Goal: Task Accomplishment & Management: Manage account settings

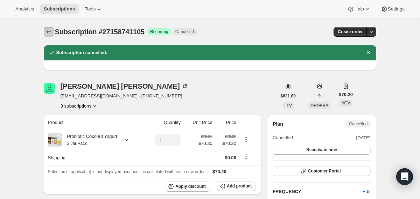
click at [45, 34] on icon "Subscriptions" at bounding box center [48, 31] width 7 height 7
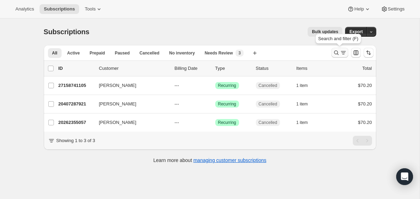
click at [333, 51] on icon "Search and filter results" at bounding box center [336, 52] width 7 height 7
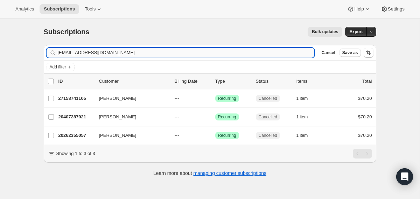
click at [248, 54] on input "[EMAIL_ADDRESS][DOMAIN_NAME]" at bounding box center [186, 53] width 257 height 10
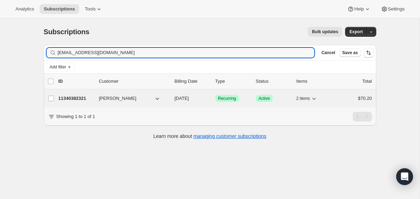
type input "[EMAIL_ADDRESS][DOMAIN_NAME]"
click at [169, 97] on div "11340382321 [PERSON_NAME] [DATE] Success Recurring Success Active 2 items $70.20" at bounding box center [214, 99] width 313 height 10
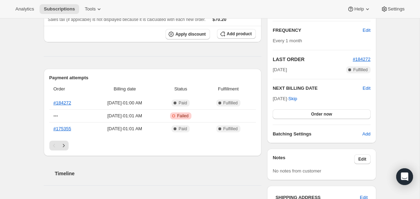
scroll to position [69, 0]
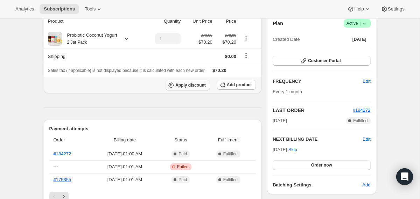
click at [181, 87] on span "Apply discount" at bounding box center [190, 86] width 30 height 6
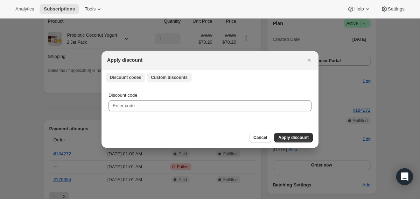
click at [163, 77] on span "Custom discounts" at bounding box center [169, 78] width 37 height 6
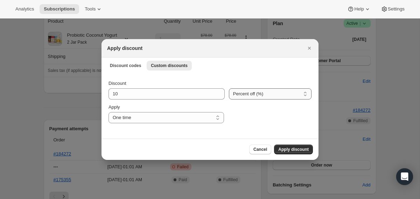
click at [237, 94] on select "Percent off (%) Amount off ($)" at bounding box center [270, 93] width 83 height 11
select select "fixed"
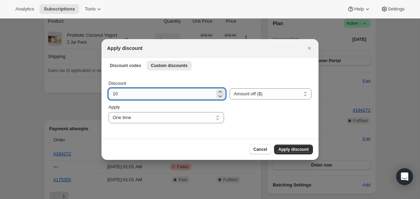
click at [164, 99] on input "10" at bounding box center [161, 93] width 106 height 11
click at [164, 98] on input "10" at bounding box center [161, 93] width 106 height 11
type input "35.1"
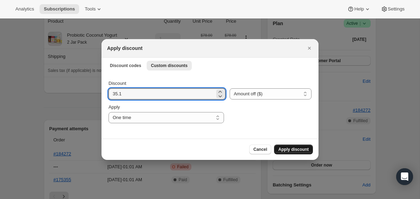
click at [301, 151] on span "Apply discount" at bounding box center [293, 150] width 30 height 6
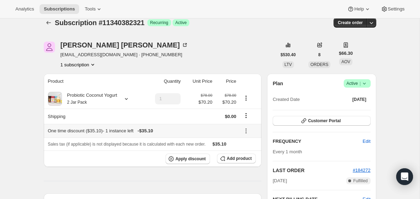
scroll to position [0, 0]
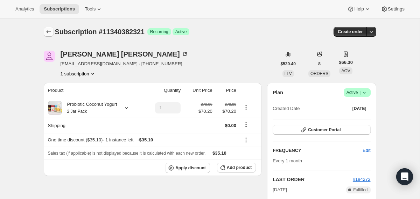
click at [47, 30] on icon "Subscriptions" at bounding box center [48, 31] width 7 height 7
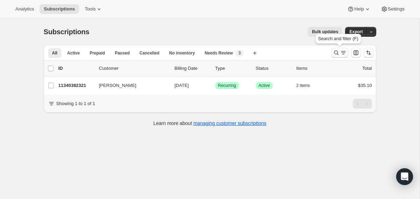
click at [334, 53] on icon "Search and filter results" at bounding box center [336, 52] width 7 height 7
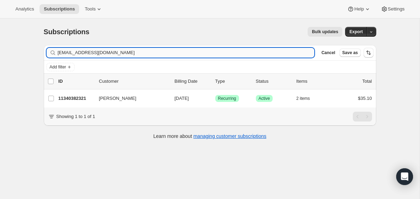
click at [290, 53] on input "[EMAIL_ADDRESS][DOMAIN_NAME]" at bounding box center [186, 53] width 257 height 10
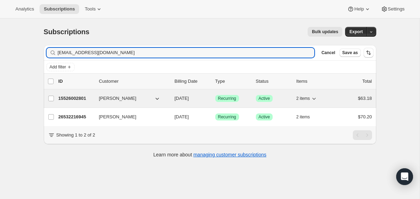
type input "[EMAIL_ADDRESS][DOMAIN_NAME]"
click at [173, 99] on div "15526002801 [PERSON_NAME] [DATE] Success Recurring Success Active 2 items $63.18" at bounding box center [214, 99] width 313 height 10
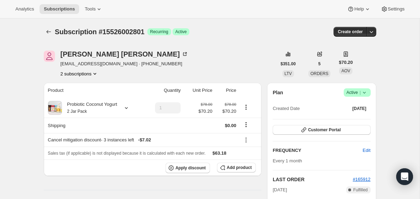
click at [364, 88] on div "Plan Success Active | Created Date [DATE] Customer Portal FREQUENCY Edit Every …" at bounding box center [321, 173] width 109 height 181
click at [363, 94] on icon at bounding box center [364, 92] width 7 height 7
click at [358, 115] on span "Cancel subscription" at bounding box center [354, 118] width 40 height 7
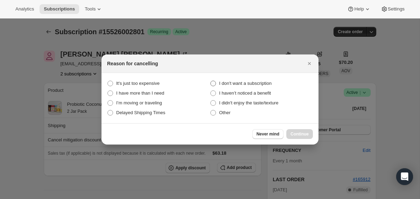
click at [258, 83] on span "I don't want a subscription" at bounding box center [245, 83] width 52 height 5
click at [211, 81] on subscription "I don't want a subscription" at bounding box center [210, 81] width 0 height 0
radio subscription "true"
click at [292, 130] on button "Continue" at bounding box center [299, 134] width 27 height 10
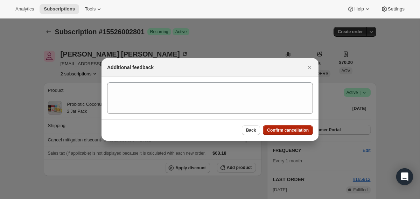
click at [292, 130] on span "Confirm cancellation" at bounding box center [288, 131] width 42 height 6
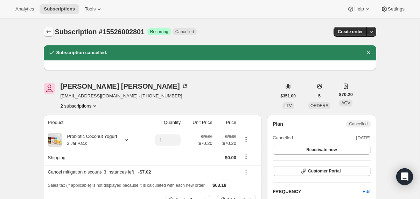
click at [48, 30] on icon "Subscriptions" at bounding box center [48, 31] width 7 height 7
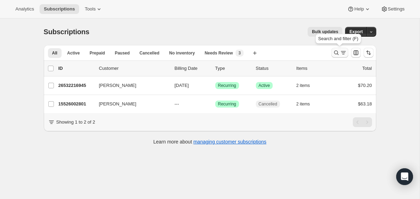
click at [335, 52] on icon "Search and filter results" at bounding box center [336, 52] width 7 height 7
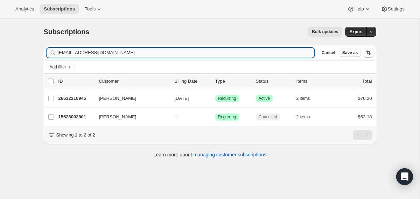
click at [209, 52] on input "[EMAIL_ADDRESS][DOMAIN_NAME]" at bounding box center [186, 53] width 257 height 10
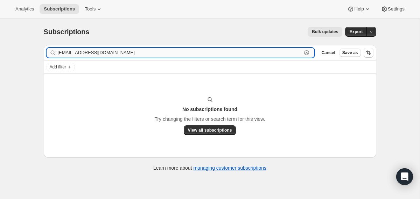
click at [127, 52] on input "[EMAIL_ADDRESS][DOMAIN_NAME]" at bounding box center [180, 53] width 244 height 10
paste input "elina-vasquez@hot"
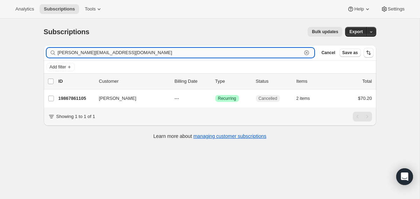
click at [142, 50] on input "[PERSON_NAME][EMAIL_ADDRESS][DOMAIN_NAME]" at bounding box center [180, 53] width 244 height 10
paste input "harperaubrie@g"
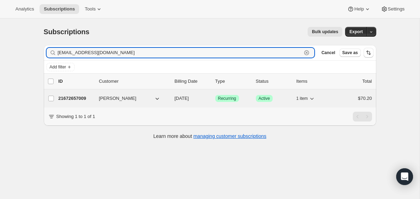
type input "[EMAIL_ADDRESS][DOMAIN_NAME]"
click at [175, 99] on span "[DATE]" at bounding box center [182, 98] width 14 height 5
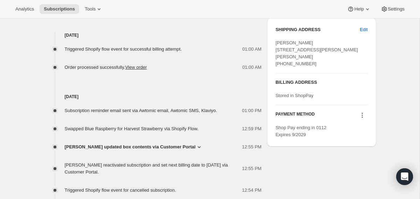
scroll to position [288, 0]
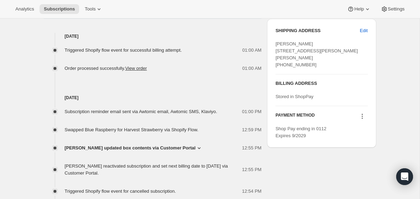
click at [125, 149] on span "[PERSON_NAME] updated box contents via Customer Portal" at bounding box center [130, 148] width 131 height 7
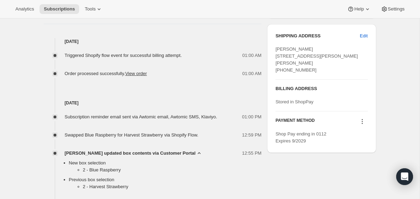
scroll to position [281, 0]
